Goal: Find specific page/section: Find specific page/section

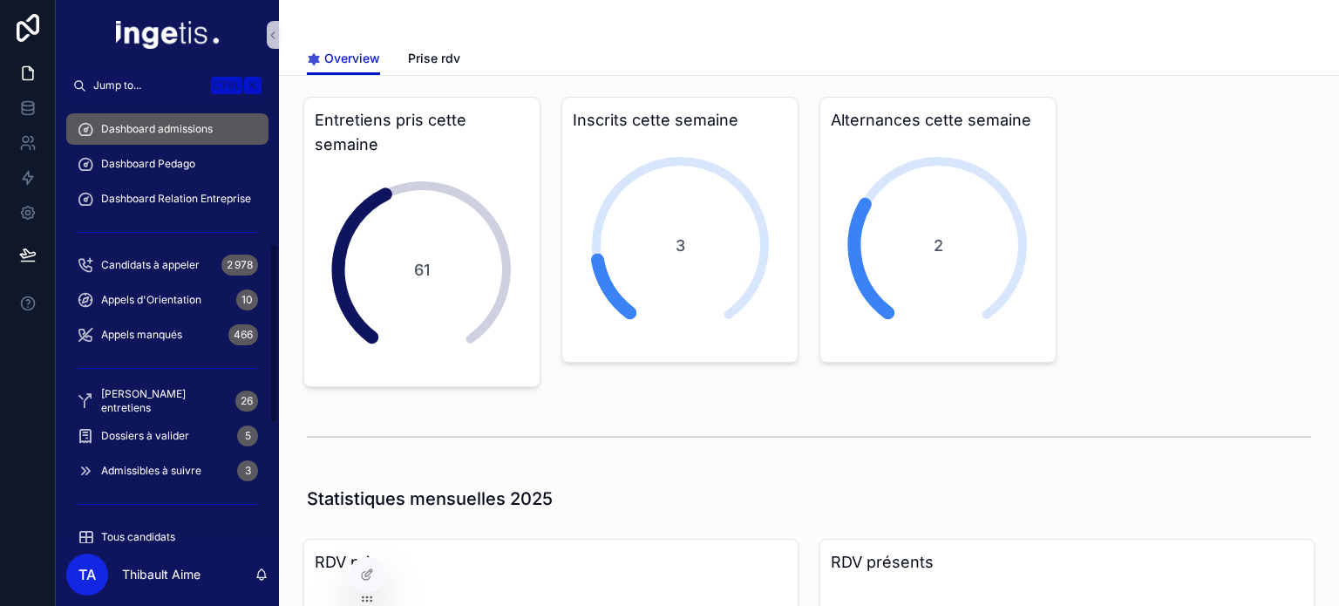
scroll to position [349, 0]
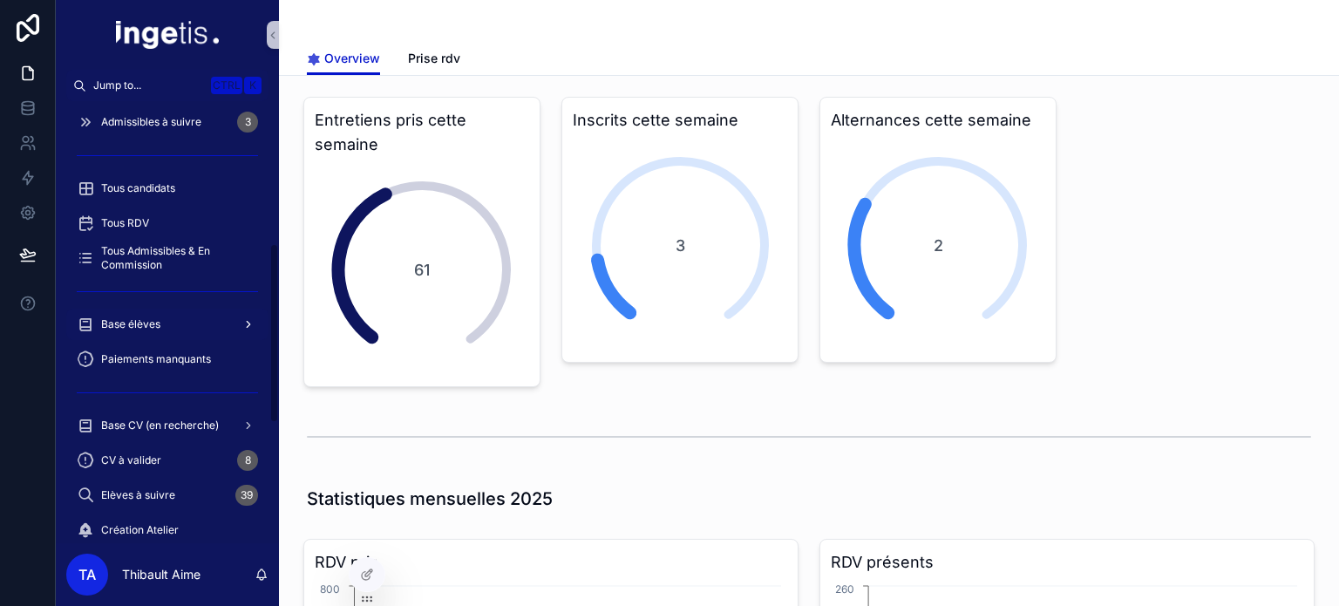
click at [189, 322] on div "Base élèves" at bounding box center [167, 324] width 181 height 28
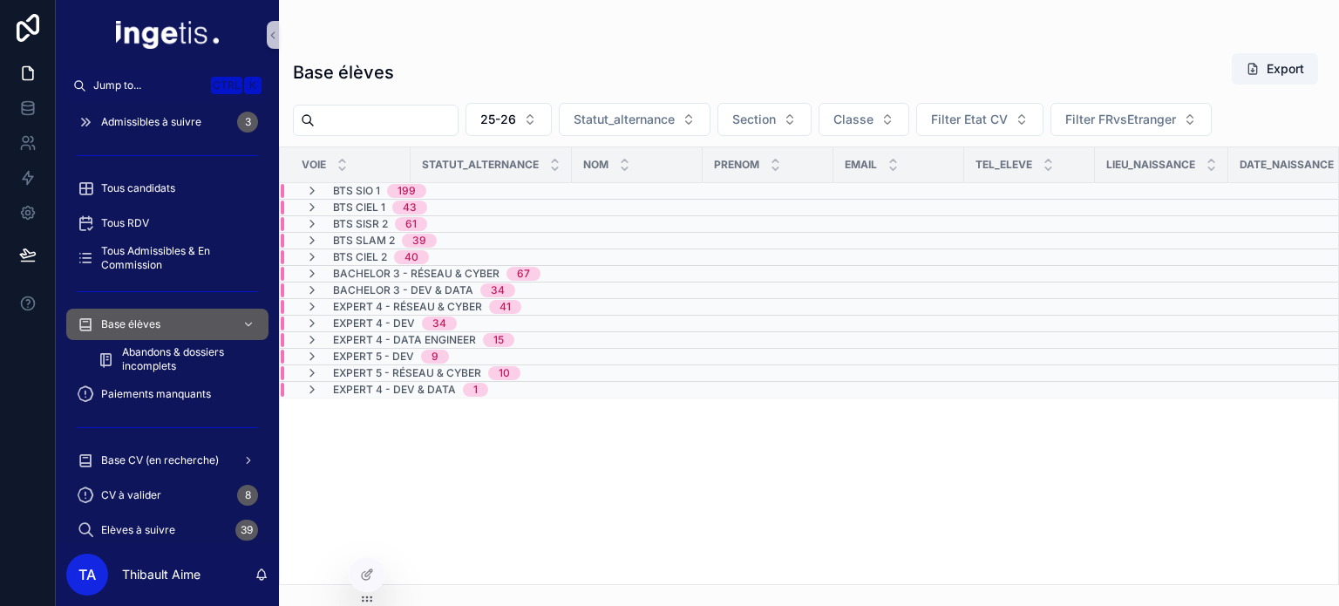
click at [422, 292] on span "Bachelor 3 - Dev & Data" at bounding box center [403, 290] width 140 height 14
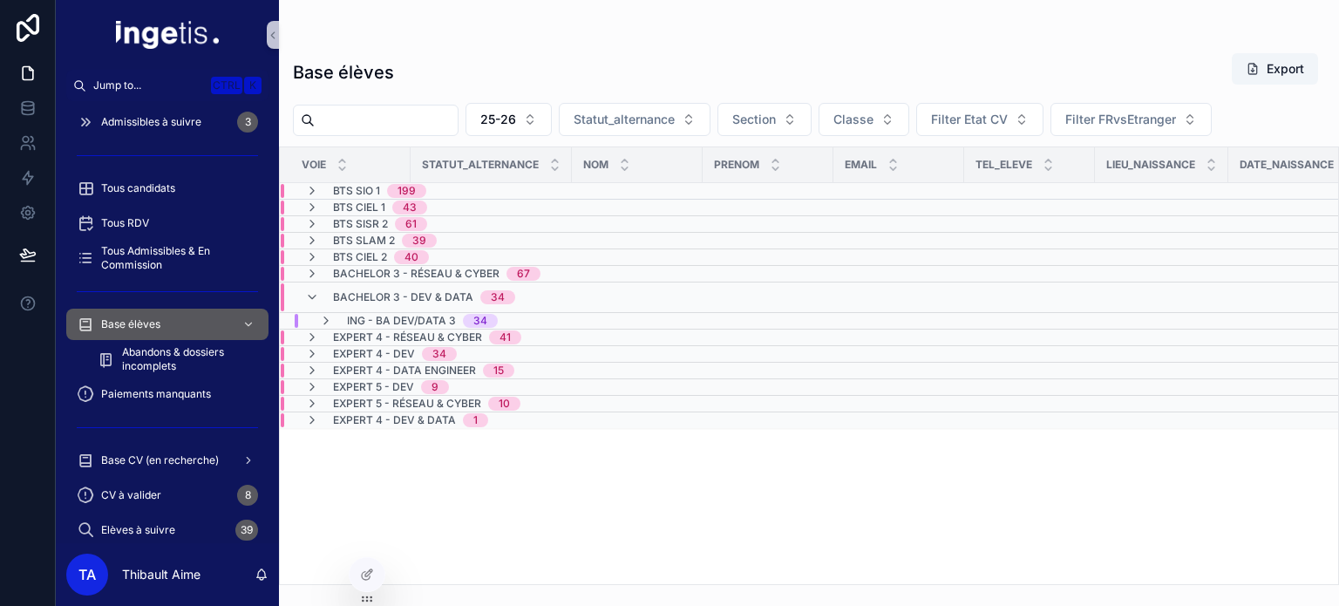
click at [420, 292] on span "Bachelor 3 - Dev & Data" at bounding box center [403, 297] width 140 height 14
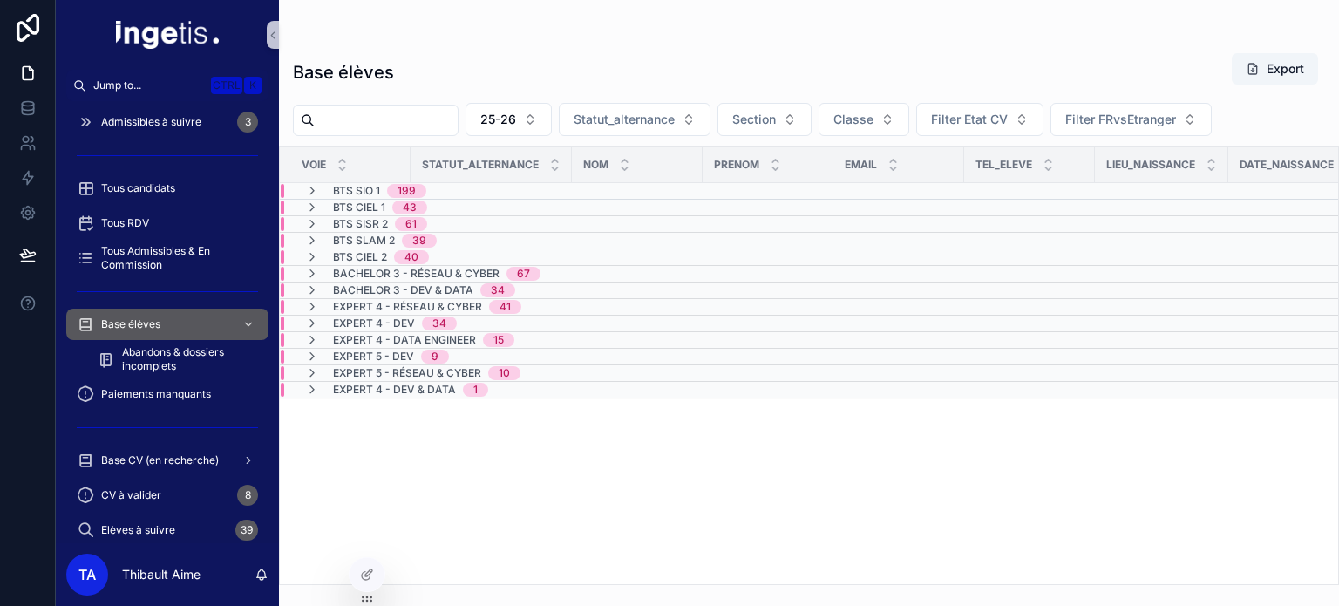
click at [400, 275] on span "Bachelor 3 - Réseau & Cyber" at bounding box center [416, 274] width 167 height 14
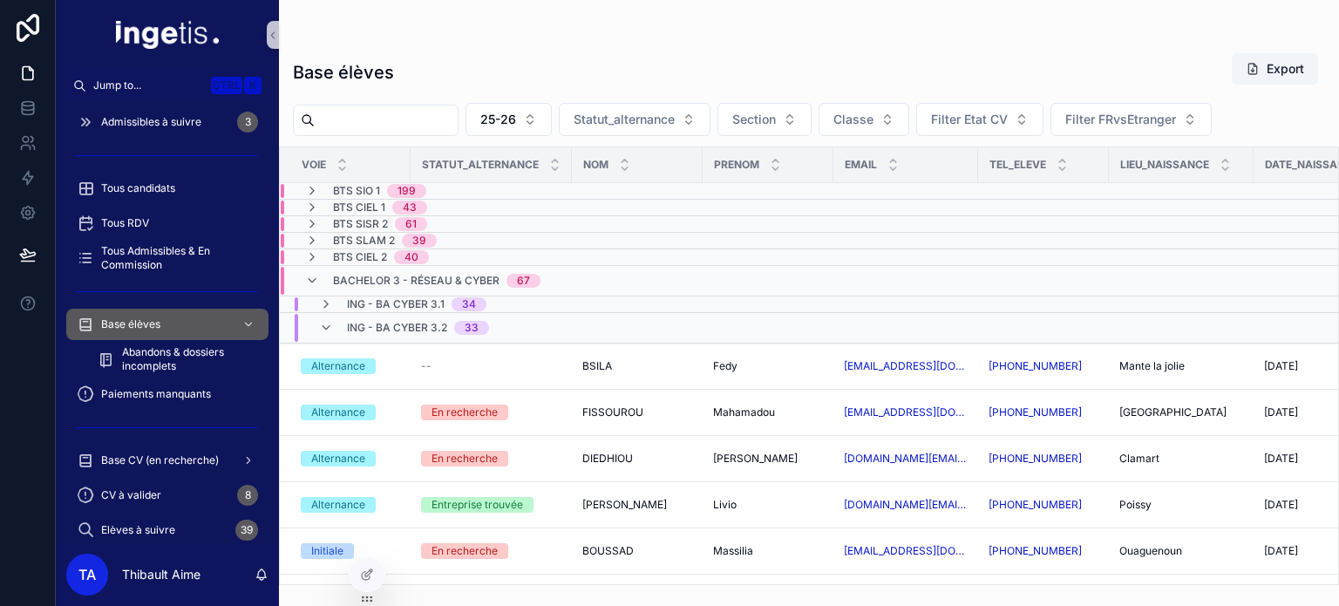
click at [401, 275] on span "Bachelor 3 - Réseau & Cyber" at bounding box center [416, 281] width 167 height 14
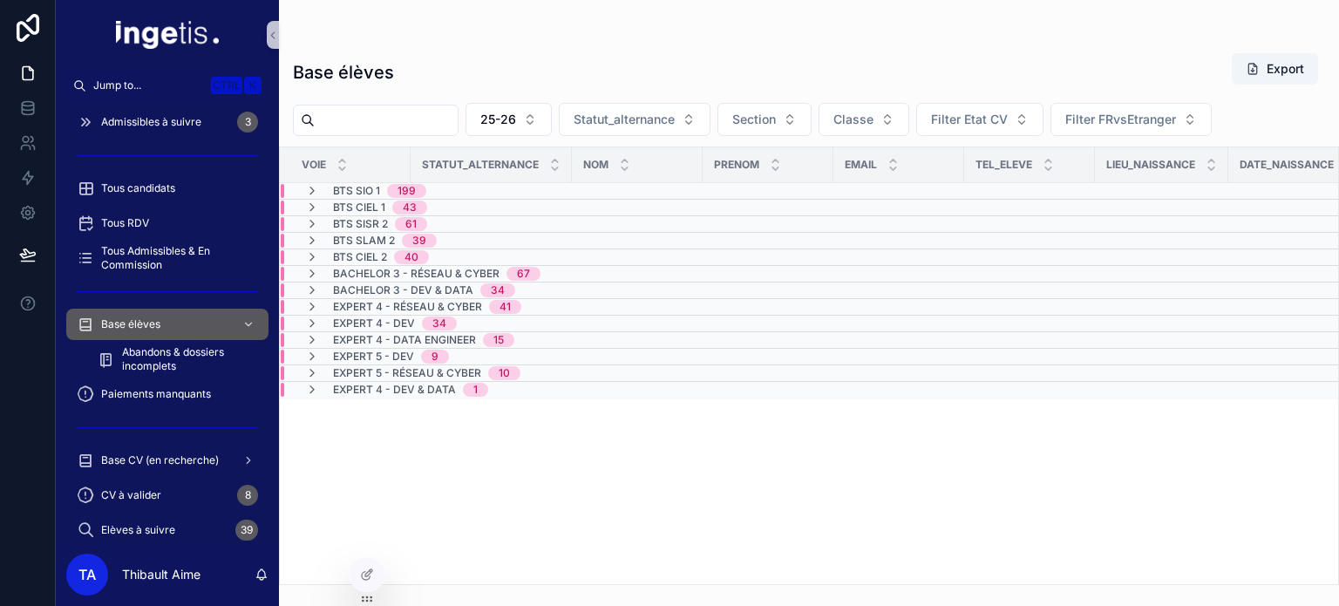
click at [402, 286] on span "Bachelor 3 - Dev & Data" at bounding box center [403, 290] width 140 height 14
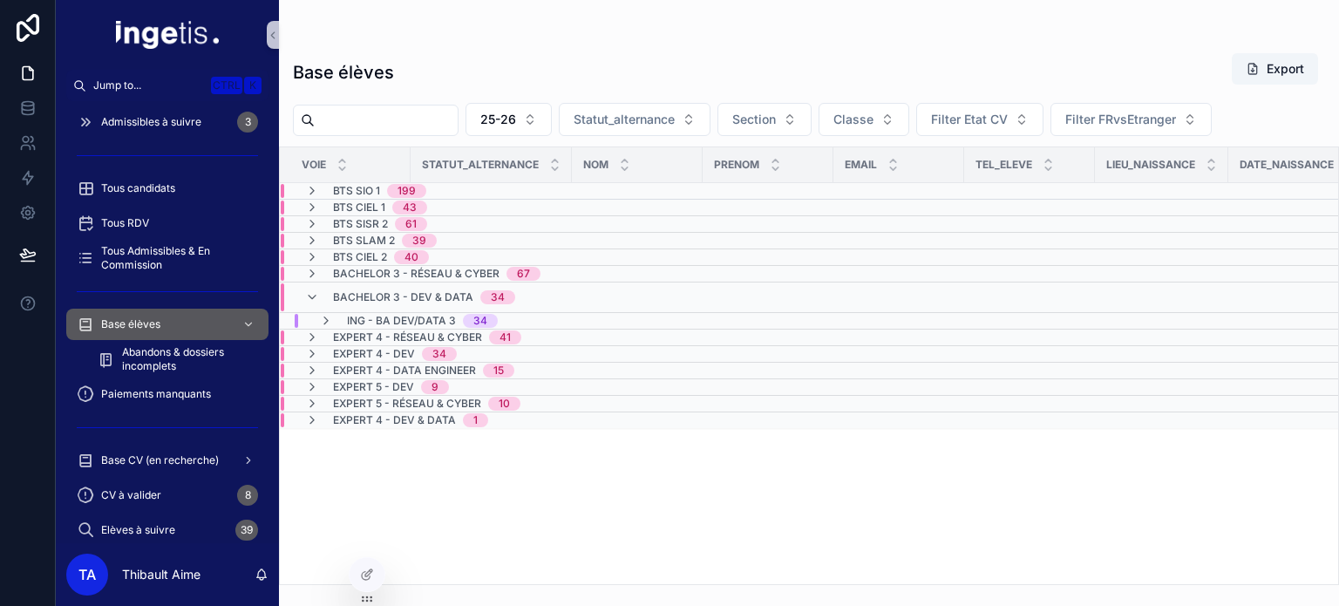
click at [405, 317] on span "ING - BA DEV/DATA 3" at bounding box center [401, 321] width 109 height 14
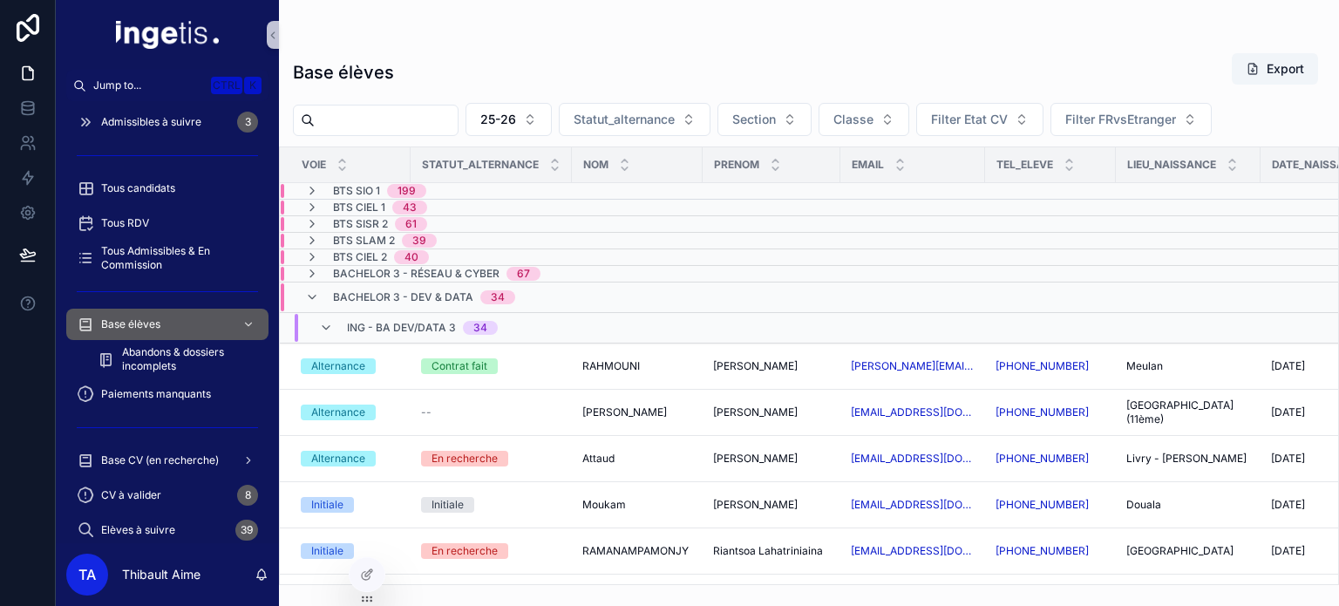
click at [558, 334] on div "ING - BA DEV/DATA 3 34" at bounding box center [491, 328] width 421 height 28
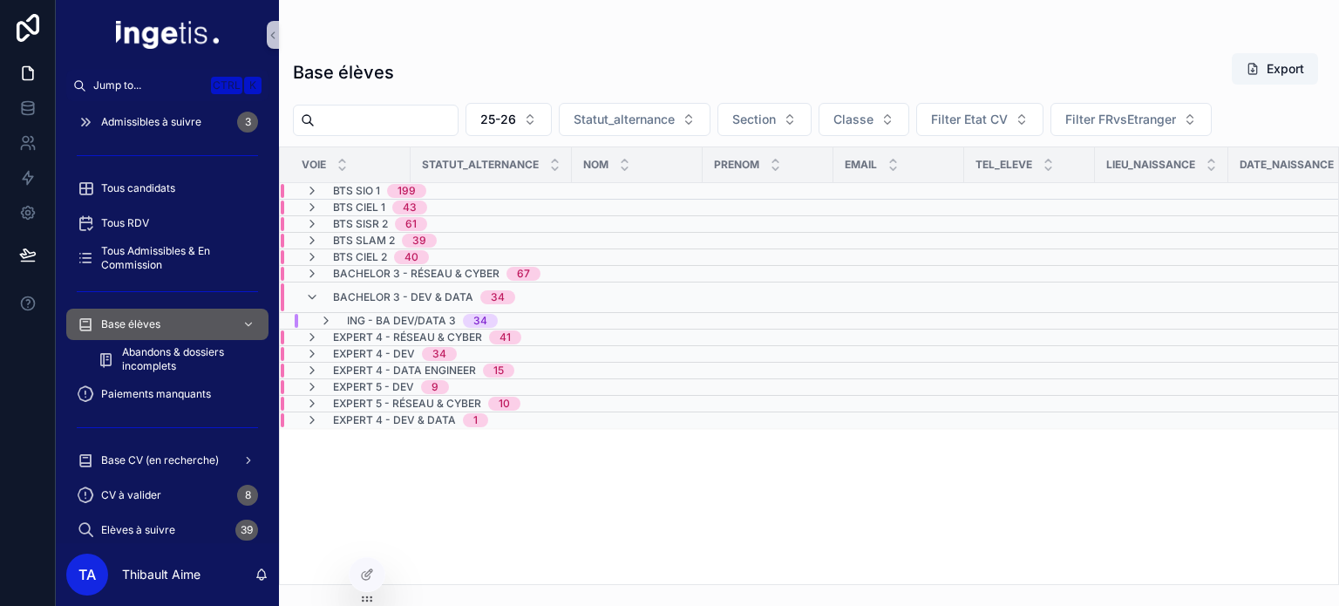
click at [496, 307] on div "Bachelor 3 - Dev & Data 34" at bounding box center [424, 297] width 182 height 28
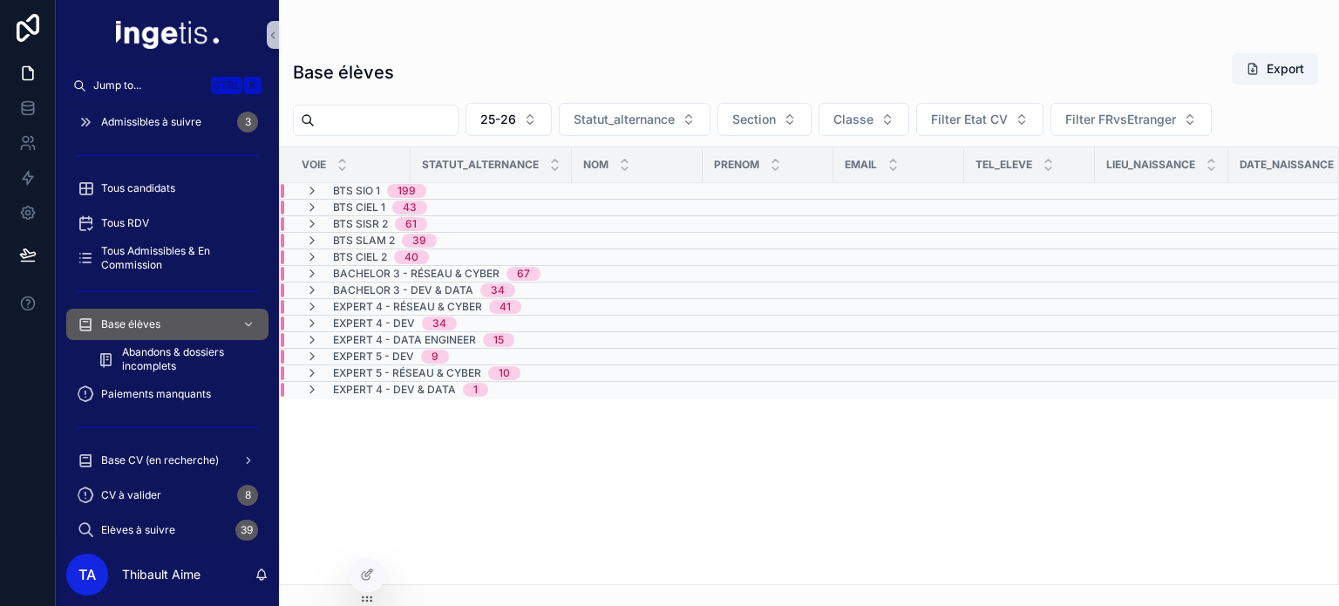
click at [517, 310] on span "41" at bounding box center [505, 307] width 32 height 14
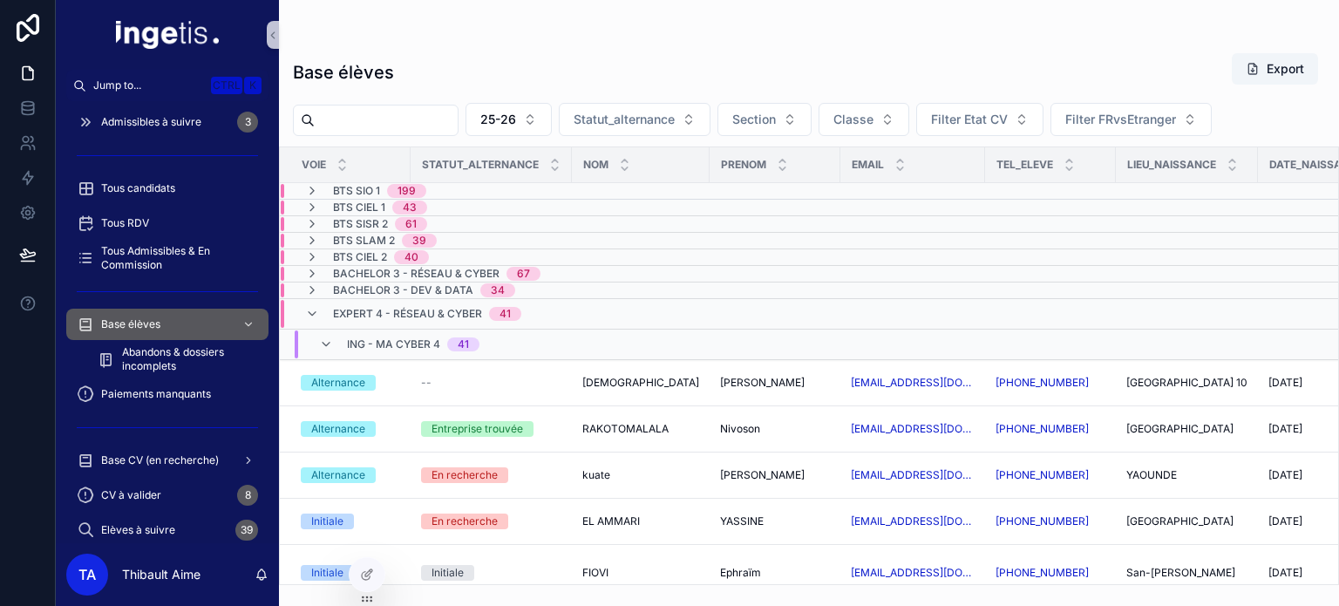
click at [519, 310] on span "41" at bounding box center [505, 314] width 32 height 14
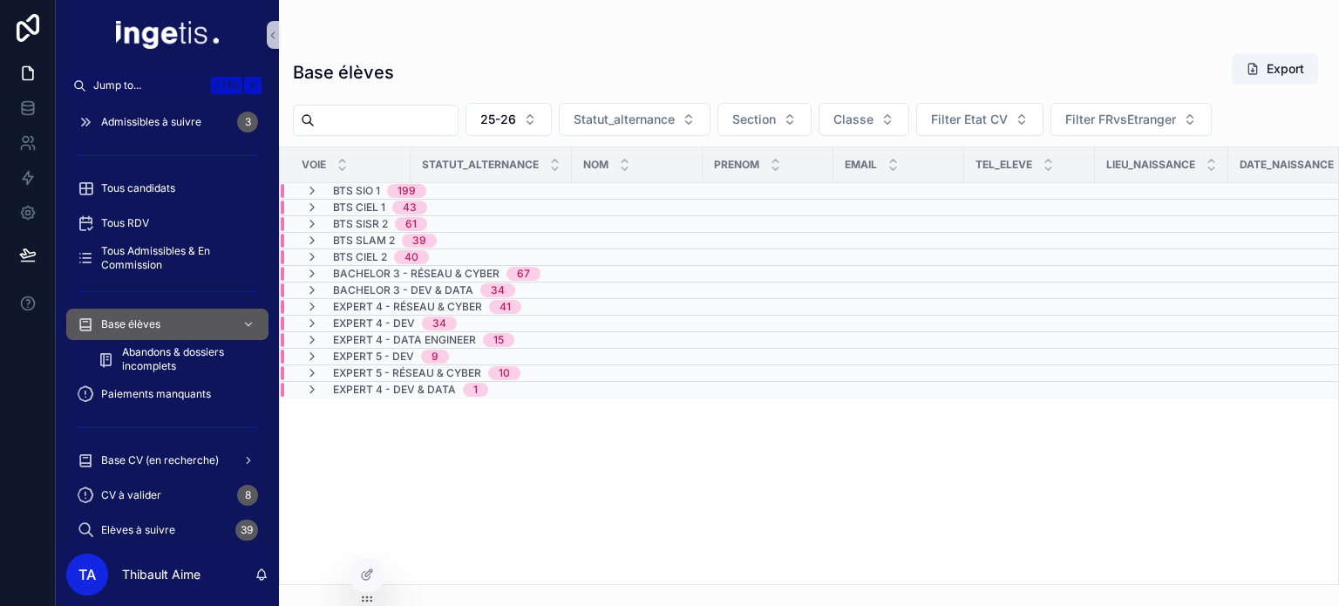
click at [522, 312] on td "Expert 4 - Réseau & Cyber 41" at bounding box center [491, 307] width 423 height 17
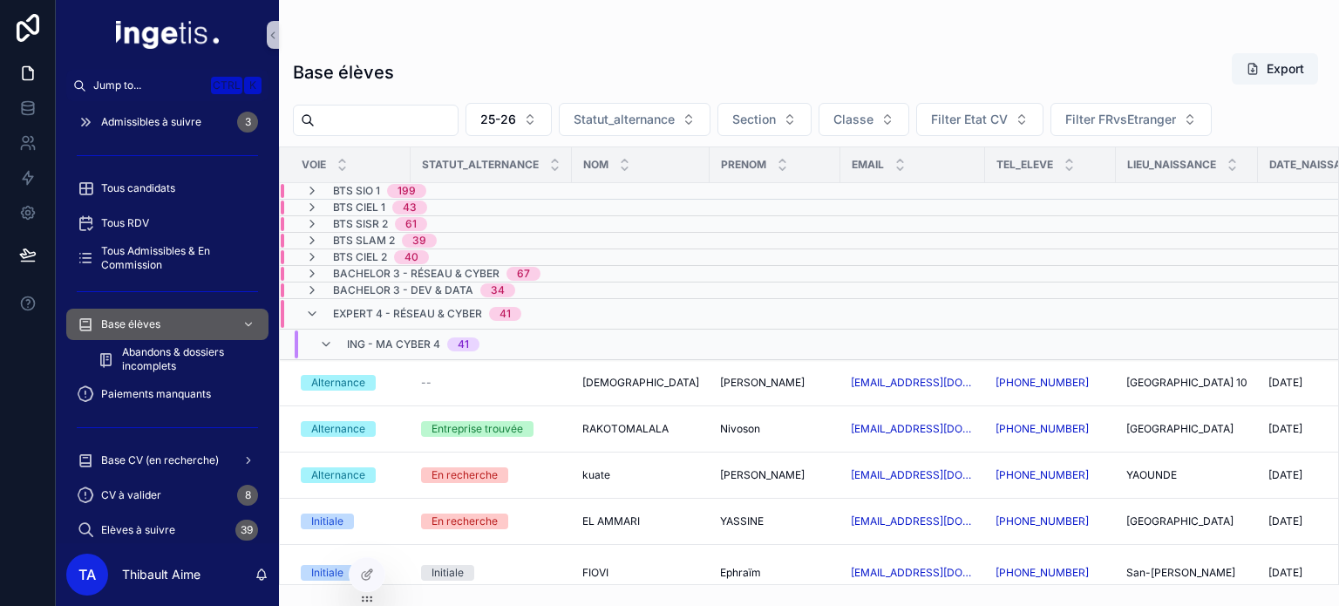
click at [524, 338] on div "ING - MA CYBER 4 41" at bounding box center [495, 345] width 428 height 28
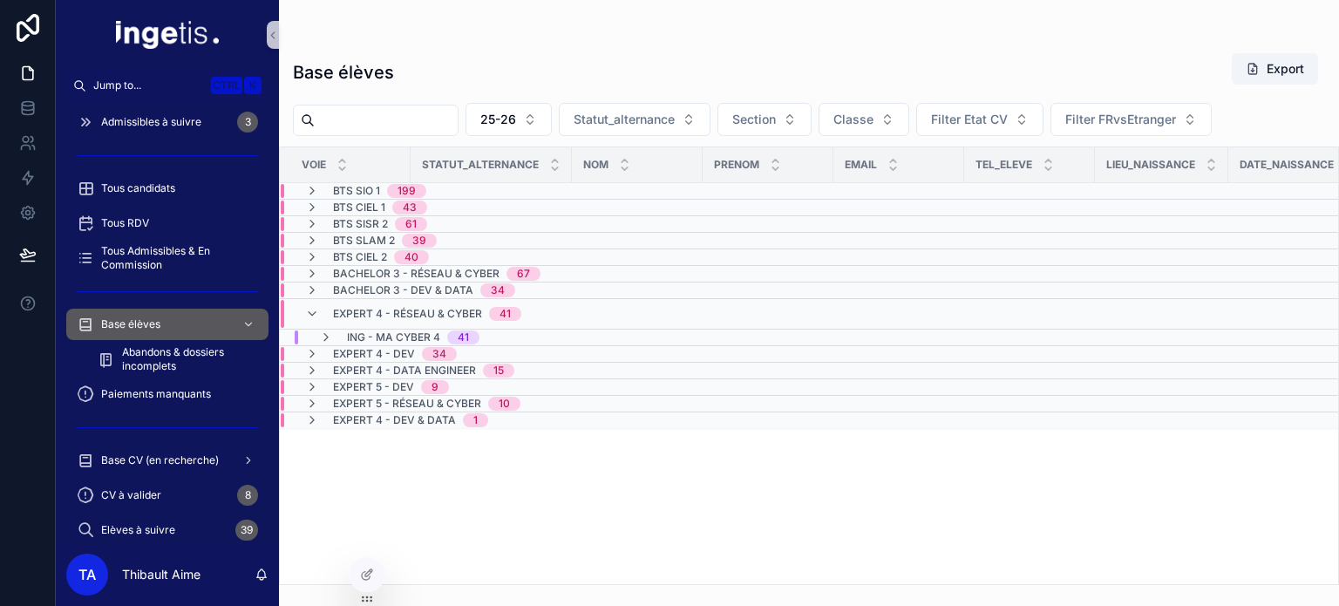
click at [516, 310] on span "41" at bounding box center [505, 314] width 32 height 14
